Goal: Use online tool/utility: Use online tool/utility

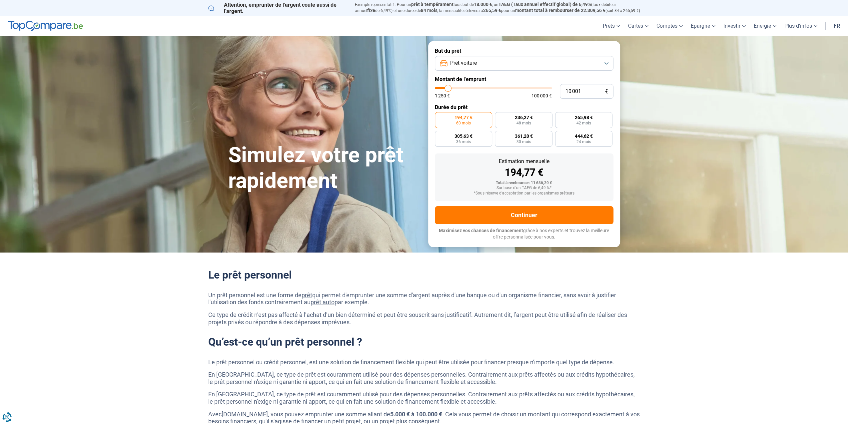
click at [605, 62] on button "Prêt voiture" at bounding box center [524, 63] width 179 height 15
click at [477, 108] on li "Prêt voiture" at bounding box center [524, 108] width 171 height 14
type input "10 250"
type input "10250"
type input "10 500"
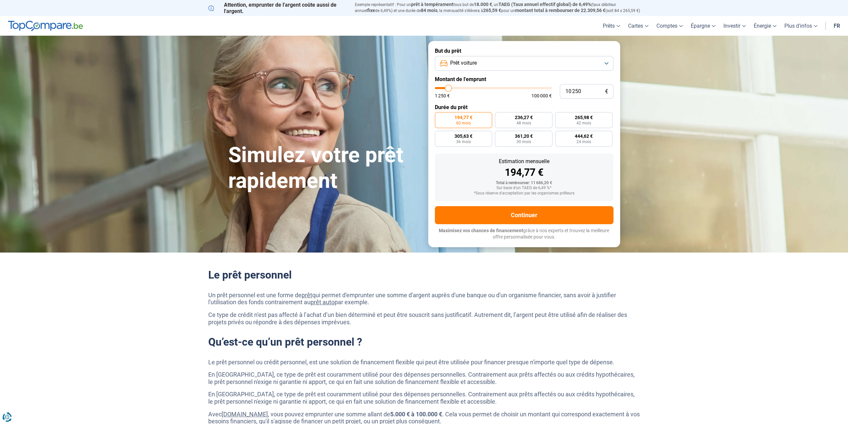
type input "10500"
type input "10 750"
type input "10750"
type input "11 000"
type input "11000"
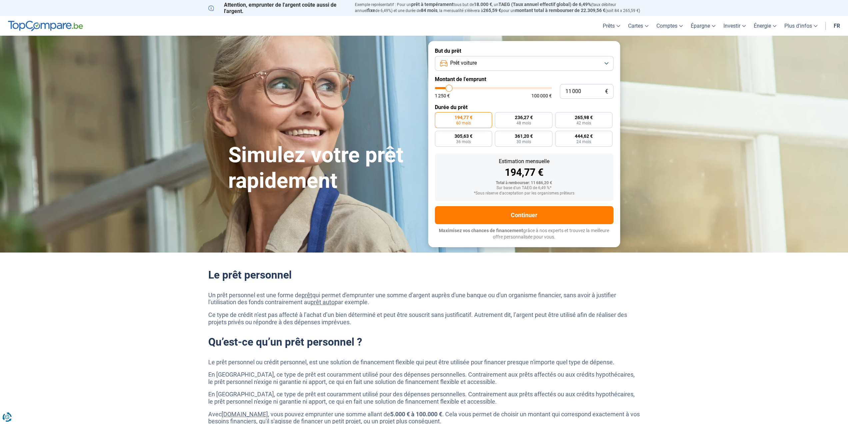
type input "11 250"
type input "11250"
type input "11 500"
type input "11500"
type input "11 750"
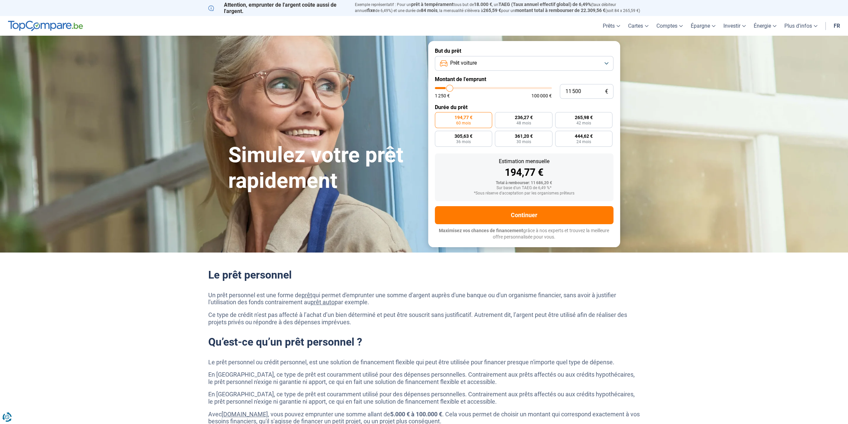
type input "11750"
type input "12 000"
type input "12000"
type input "12 250"
type input "12250"
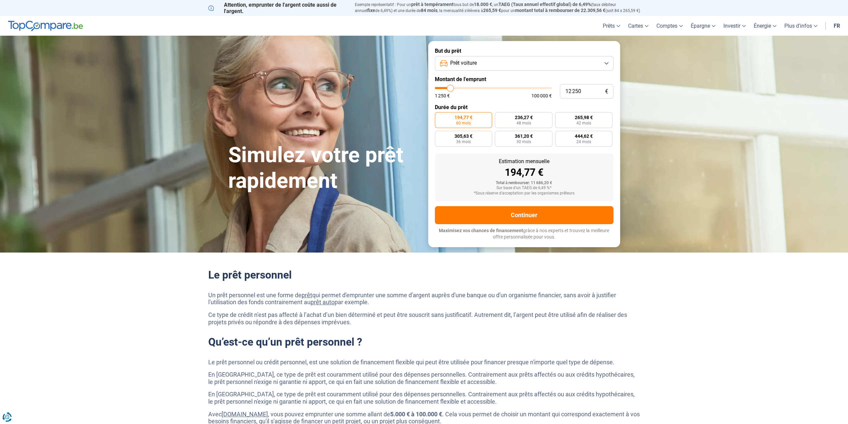
type input "12 500"
type input "12500"
type input "13 000"
type input "13000"
type input "13 250"
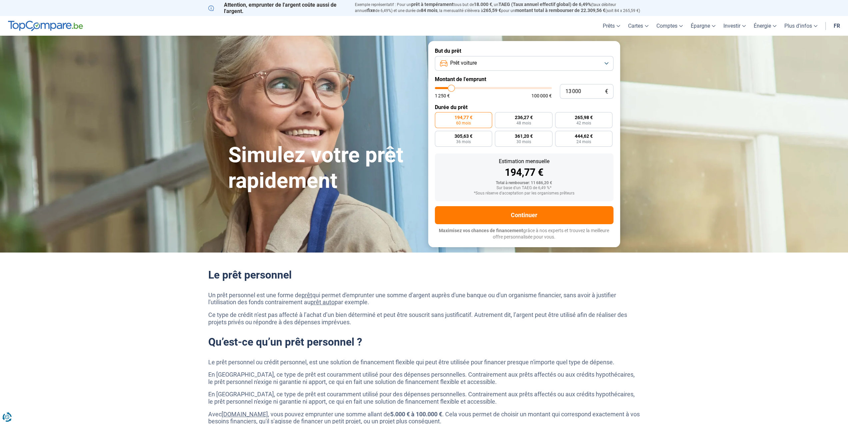
type input "13250"
type input "13 500"
type input "13500"
type input "13 750"
type input "13750"
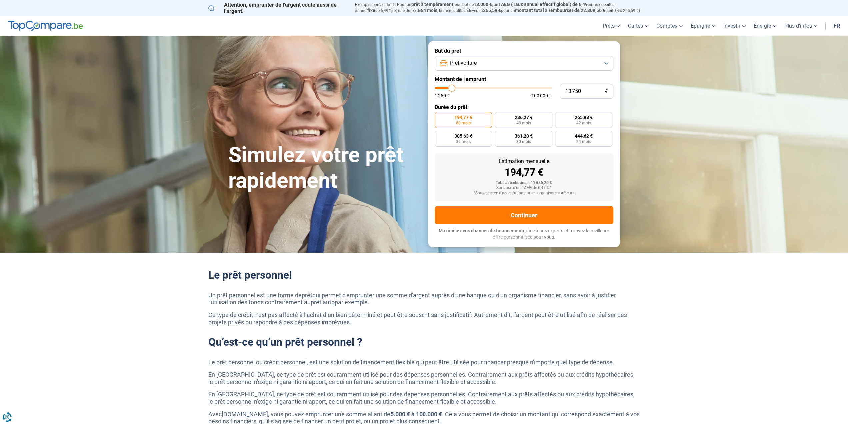
type input "14 250"
type input "14250"
type input "14 500"
type input "14500"
type input "14 750"
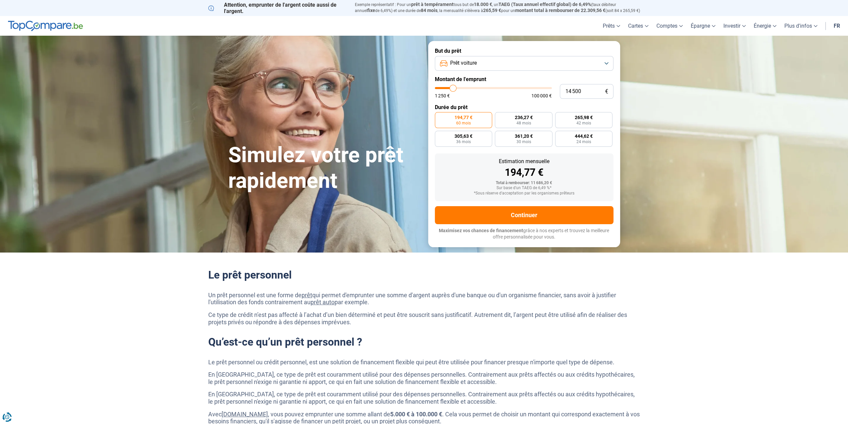
type input "14750"
type input "15 250"
type input "15250"
type input "15 500"
type input "15500"
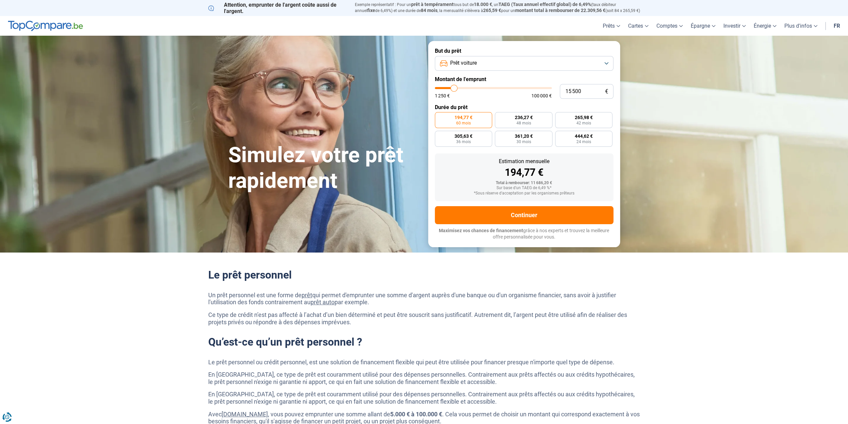
type input "16 000"
type input "16000"
type input "16 250"
type input "16250"
type input "16 500"
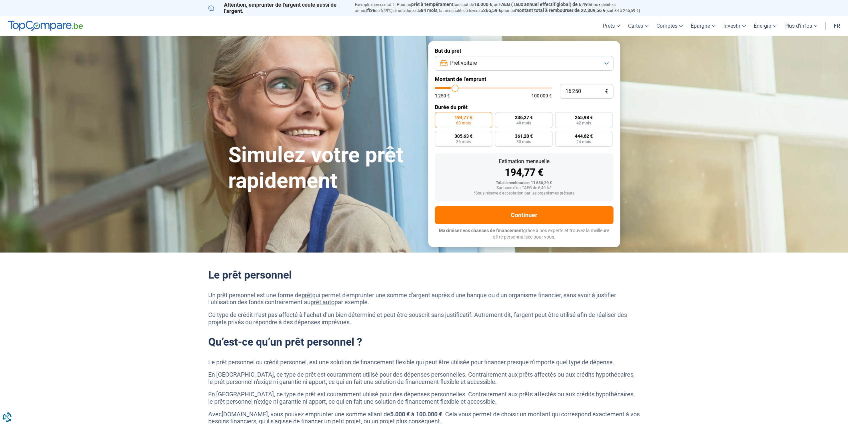
type input "16500"
type input "16 750"
type input "16750"
type input "17 000"
type input "17000"
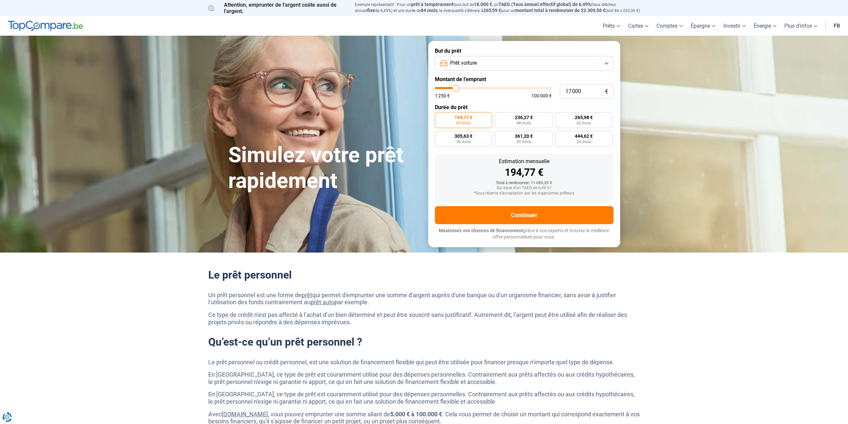
type input "17 250"
type input "17250"
type input "17 500"
type input "17500"
type input "18 750"
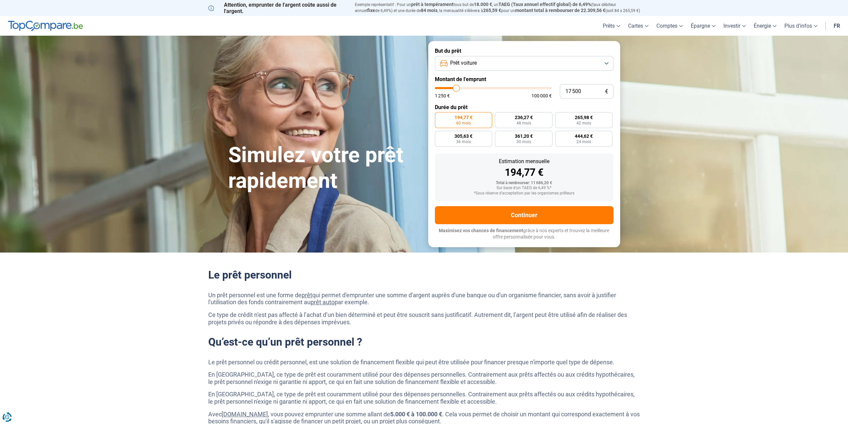
type input "18750"
type input "19 250"
type input "19250"
type input "20 250"
type input "20250"
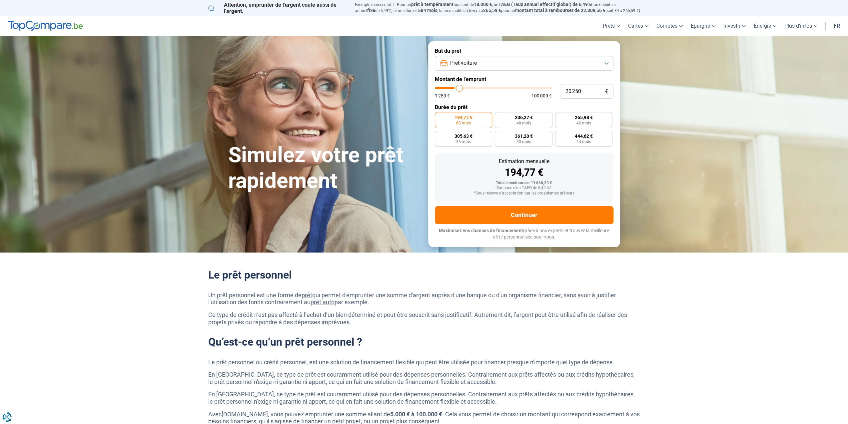
type input "21 500"
type input "21500"
type input "22 000"
type input "22000"
type input "22 250"
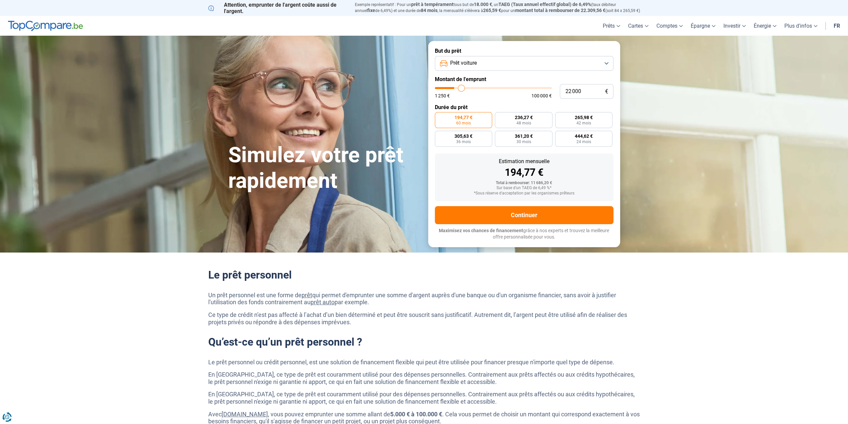
type input "22250"
type input "22 500"
type input "22500"
type input "22 750"
type input "22750"
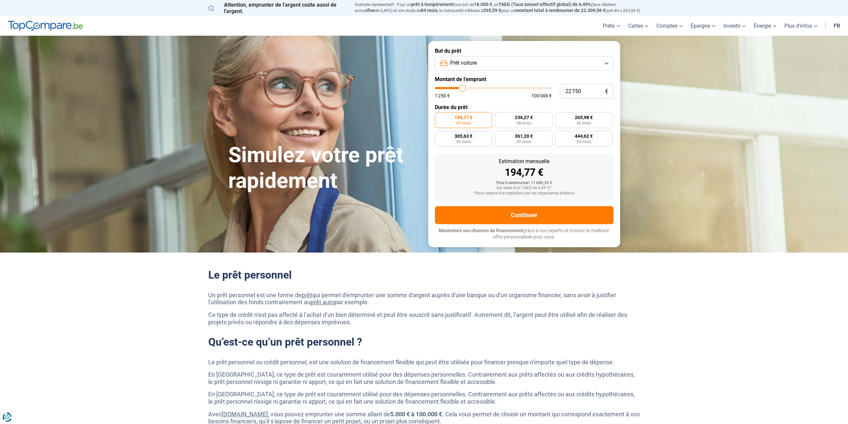
type input "23 500"
type input "23500"
type input "23 750"
type input "23750"
type input "24 000"
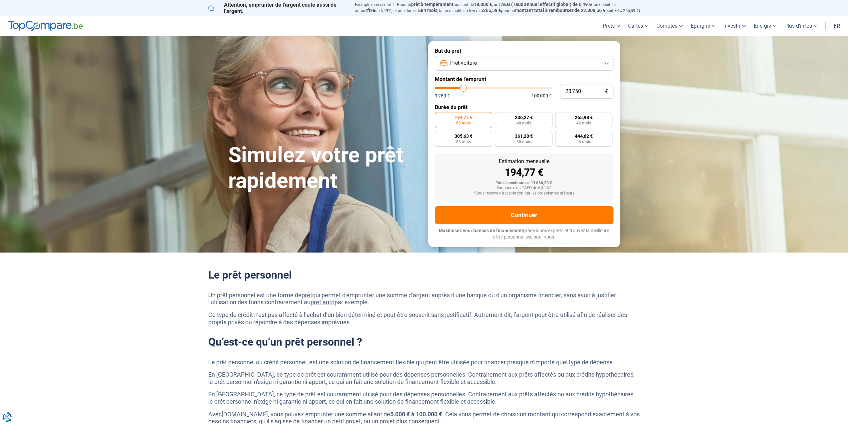
type input "24000"
type input "24 250"
type input "24250"
type input "24 750"
type input "24750"
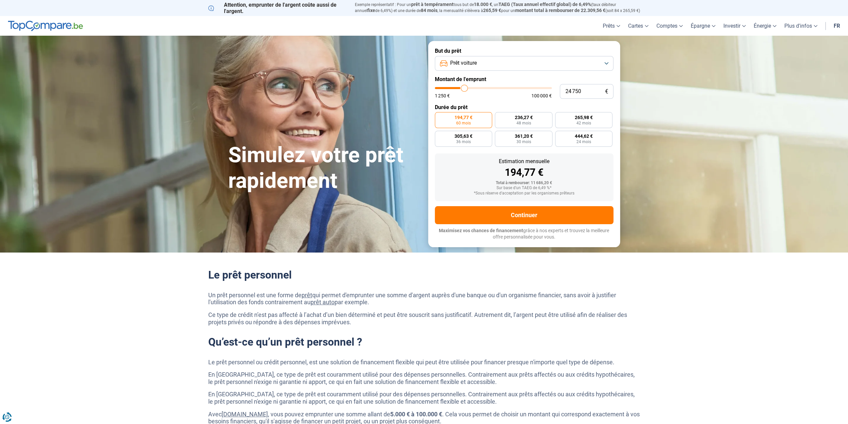
type input "25 250"
type input "25250"
type input "25 500"
type input "25500"
type input "25 750"
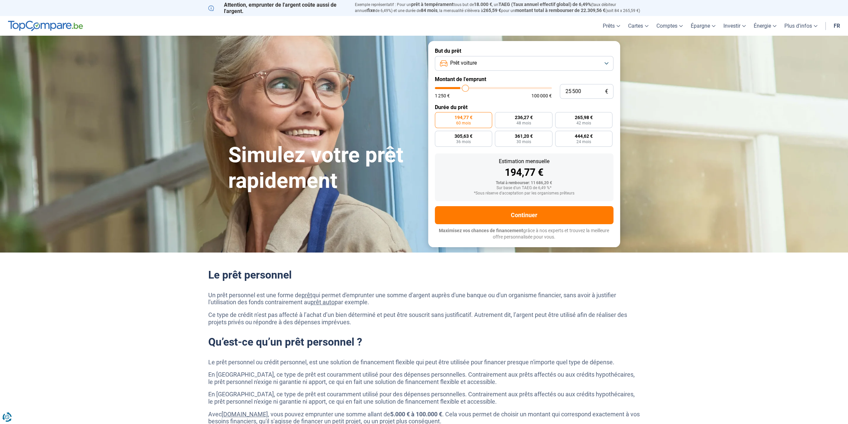
type input "25750"
type input "26 000"
type input "26000"
type input "26 250"
type input "26250"
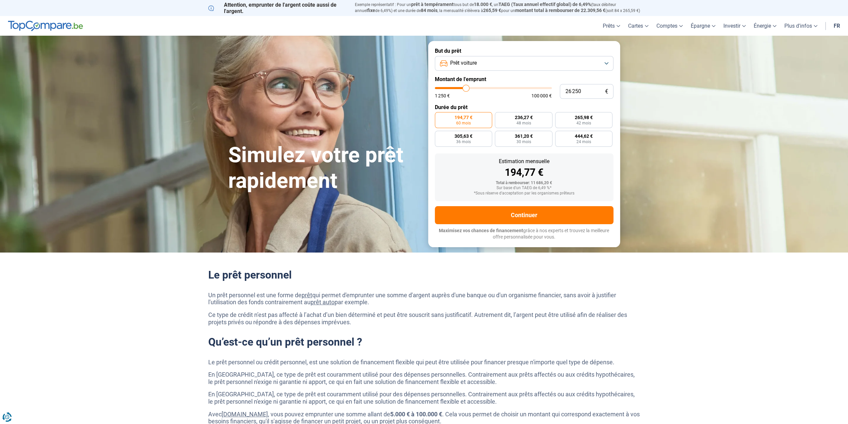
type input "26 500"
type input "26500"
type input "26 750"
type input "26750"
type input "27 000"
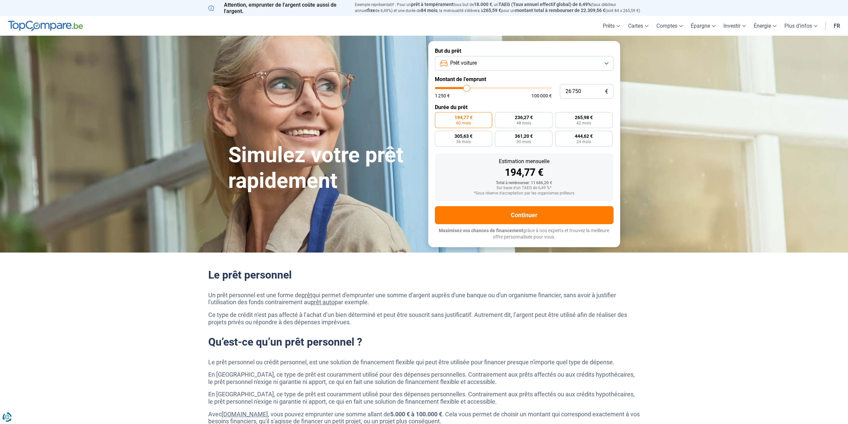
type input "27000"
type input "27 250"
type input "27250"
type input "27 500"
type input "27500"
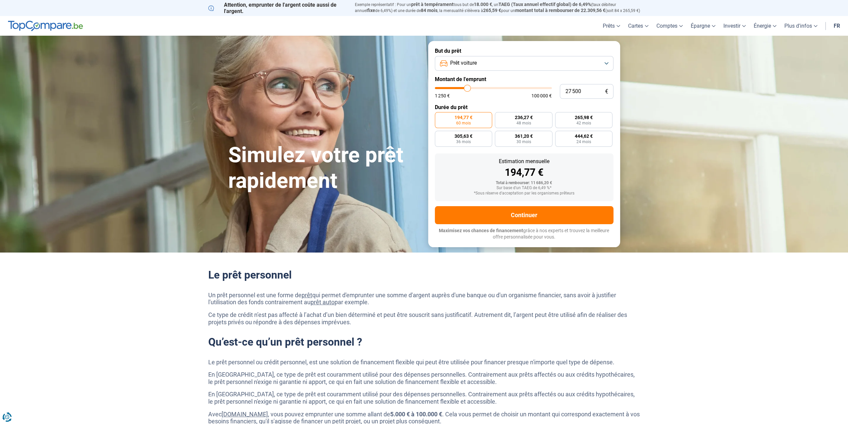
type input "27 250"
type input "27250"
type input "27 000"
drag, startPoint x: 448, startPoint y: 88, endPoint x: 467, endPoint y: 90, distance: 19.1
type input "27000"
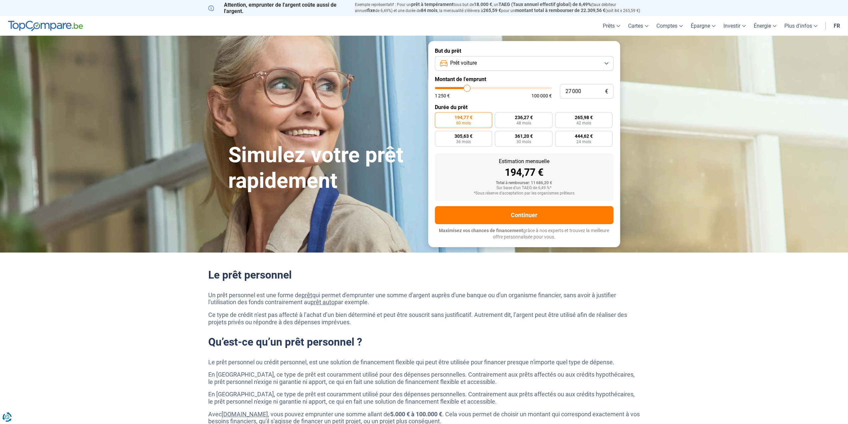
click at [467, 89] on input "range" at bounding box center [493, 88] width 117 height 2
radio input "false"
click at [454, 141] on span "48 mois" at bounding box center [451, 142] width 15 height 4
click at [439, 135] on input "637,87 € 48 mois" at bounding box center [437, 133] width 4 height 4
radio input "true"
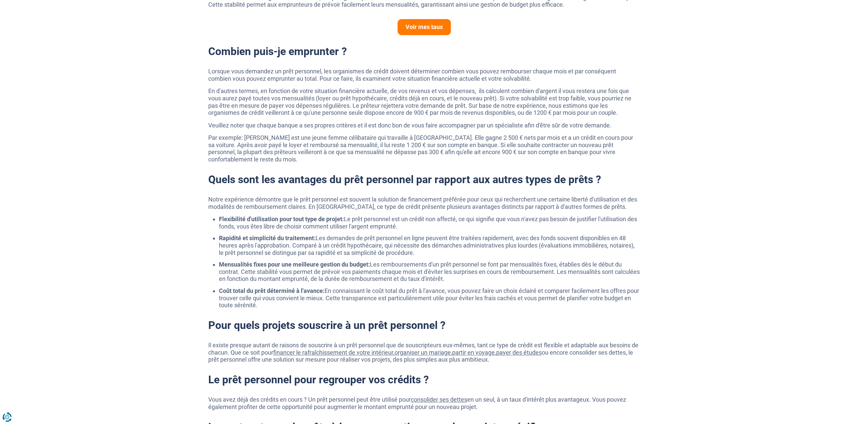
scroll to position [567, 0]
